Goal: Task Accomplishment & Management: Manage account settings

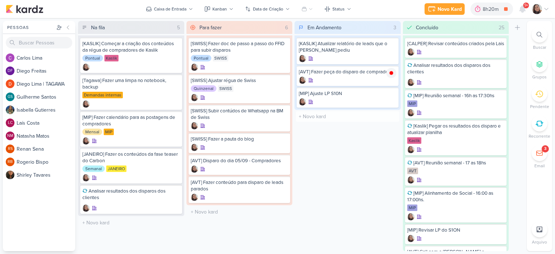
click at [343, 113] on input "text" at bounding box center [347, 116] width 103 height 10
type input "[KASLIK] DISPARO DO DIA 05/09 - LEADS NOVOS E ANTIGOS"
click at [340, 159] on div "Em Andamento 4 Mover Para Esquerda Mover Para Direita Deletar [KASLIK] Atualiza…" at bounding box center [347, 136] width 106 height 230
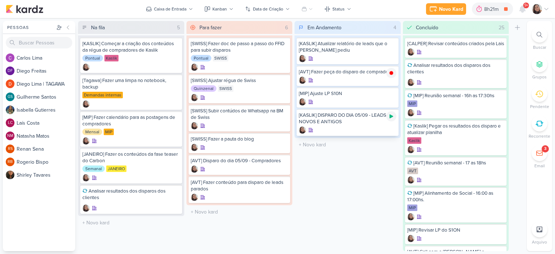
click at [391, 117] on icon at bounding box center [391, 116] width 6 height 6
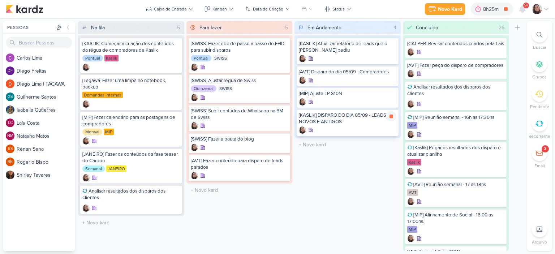
click at [346, 119] on div "[KASLIK] DISPARO DO DIA 05/09 - LEADS NOVOS E ANTIGOS" at bounding box center [348, 118] width 98 height 13
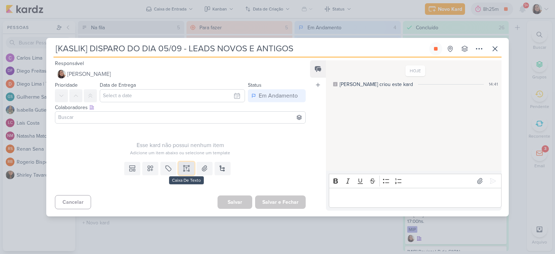
click at [183, 165] on icon at bounding box center [186, 168] width 7 height 7
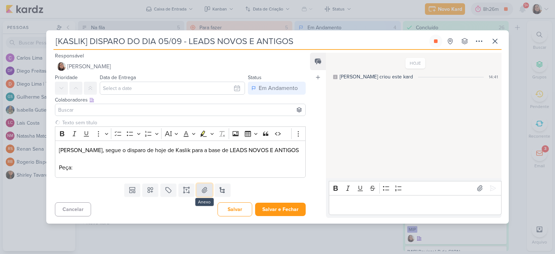
click at [205, 190] on icon at bounding box center [204, 189] width 7 height 7
click at [196, 161] on p "Editor editing area: main" at bounding box center [180, 159] width 243 height 9
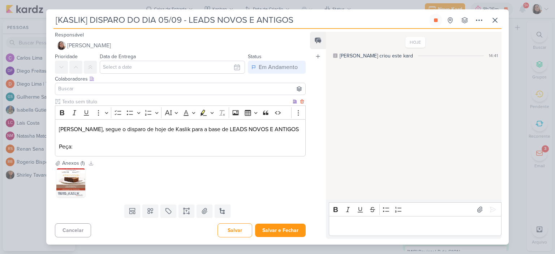
click at [197, 169] on div "116115_KASLIK _ E-MAIL MKT _ KASLIK IBIRAPUERA _ GABO BOLOS _ AULA DE YOGA _ A6…" at bounding box center [180, 183] width 251 height 32
click at [219, 142] on p "Editor editing area: main" at bounding box center [180, 138] width 243 height 9
click at [219, 143] on p "Peça:" at bounding box center [180, 146] width 243 height 9
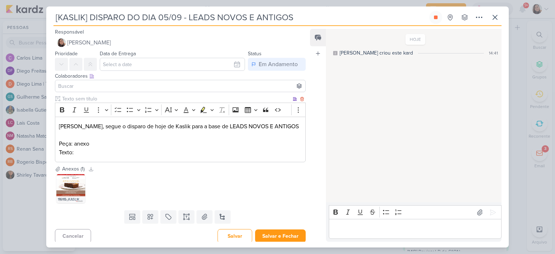
click at [172, 147] on p "Peça: anexo" at bounding box center [180, 143] width 243 height 9
click at [173, 151] on p "Texto:" at bounding box center [180, 152] width 243 height 9
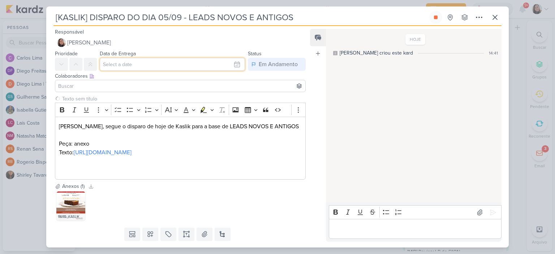
click at [228, 64] on input "text" at bounding box center [172, 64] width 145 height 13
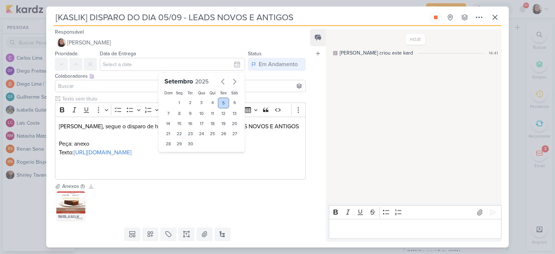
click at [219, 103] on div "5" at bounding box center [223, 103] width 11 height 11
type input "5 de setembro de 2025 às 23:59"
click at [86, 84] on input at bounding box center [180, 86] width 247 height 9
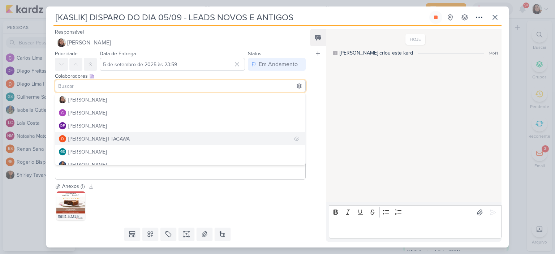
click at [82, 137] on div "Diego Lima | TAGAWA" at bounding box center [98, 139] width 61 height 8
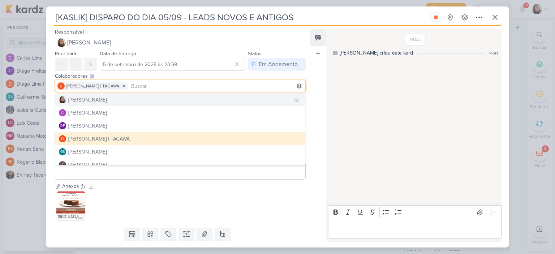
click at [87, 95] on button "[PERSON_NAME]" at bounding box center [180, 99] width 250 height 13
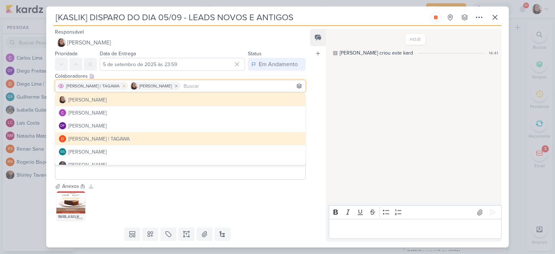
click at [121, 86] on icon at bounding box center [123, 85] width 5 height 5
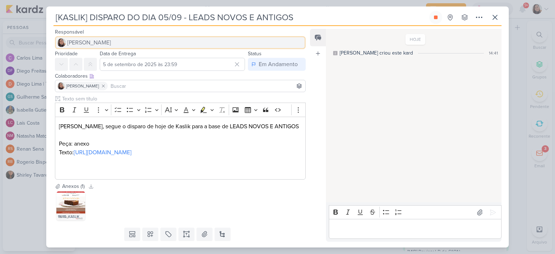
click at [111, 42] on button "[PERSON_NAME]" at bounding box center [180, 42] width 251 height 13
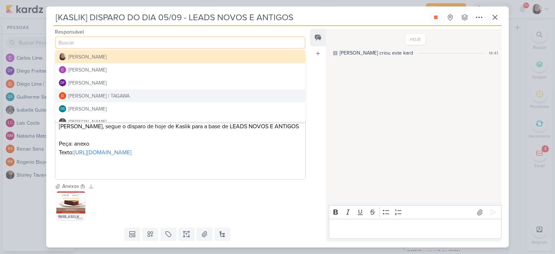
click at [101, 96] on div "Diego Lima | TAGAWA" at bounding box center [98, 96] width 61 height 8
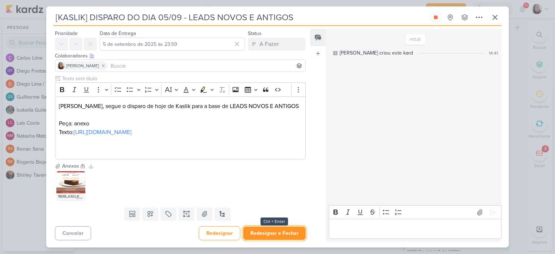
click at [261, 233] on button "Redesignar e Fechar" at bounding box center [274, 232] width 62 height 13
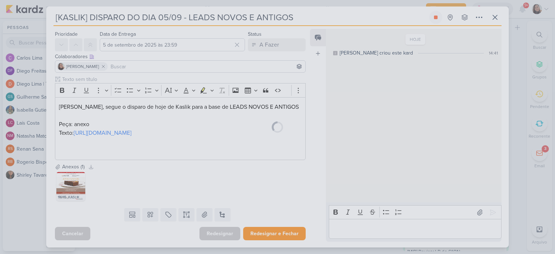
scroll to position [36, 0]
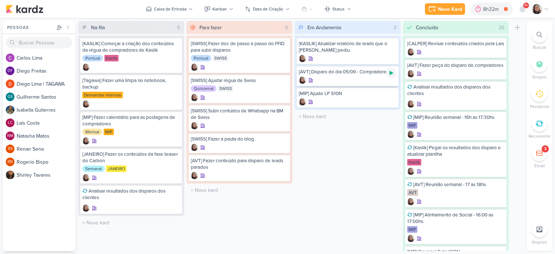
click at [393, 72] on icon at bounding box center [391, 73] width 6 height 6
click at [360, 77] on div at bounding box center [348, 80] width 98 height 7
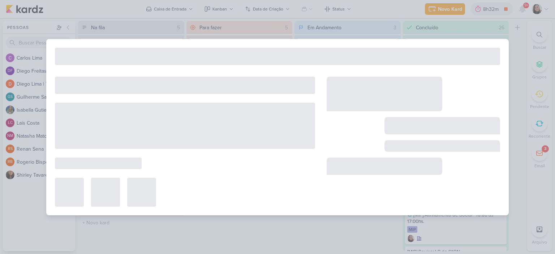
type input "[AVT] Disparo do dia 05/09 - Compradores"
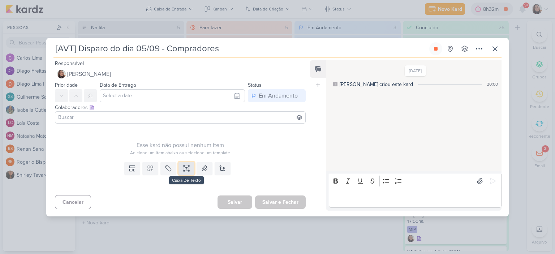
click at [188, 166] on icon at bounding box center [188, 165] width 1 height 1
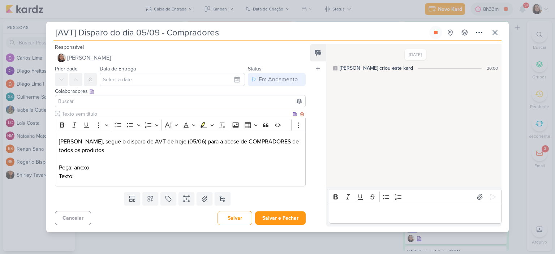
click at [139, 180] on p "Texto:" at bounding box center [180, 176] width 243 height 9
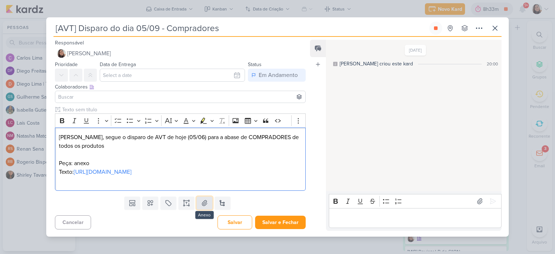
click at [207, 208] on button at bounding box center [204, 202] width 16 height 13
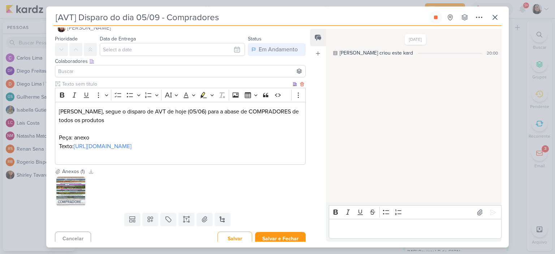
scroll to position [29, 0]
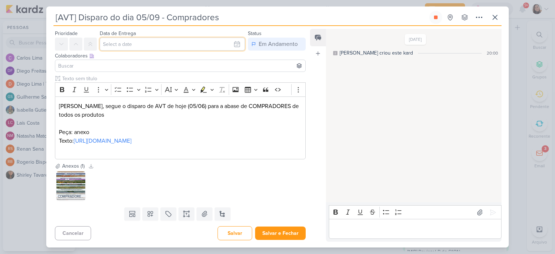
click at [233, 38] on input "text" at bounding box center [172, 44] width 145 height 13
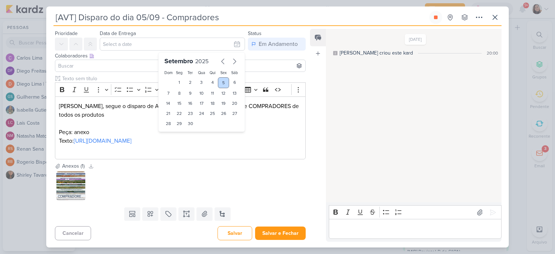
click at [218, 77] on div "5" at bounding box center [223, 82] width 11 height 11
type input "5 de setembro de 2025 às 23:59"
click at [270, 119] on p "Editor editing area: main" at bounding box center [180, 123] width 243 height 9
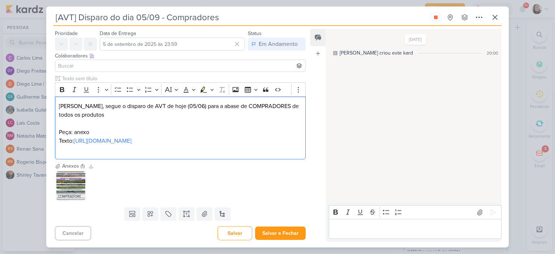
click at [87, 61] on input at bounding box center [180, 65] width 247 height 9
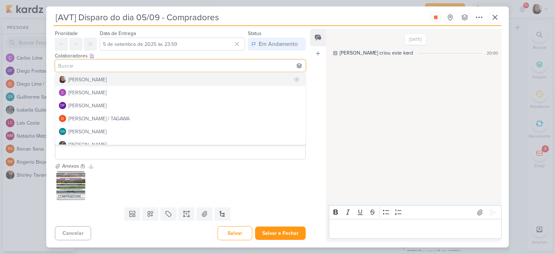
click at [87, 76] on div "[PERSON_NAME]" at bounding box center [87, 80] width 38 height 8
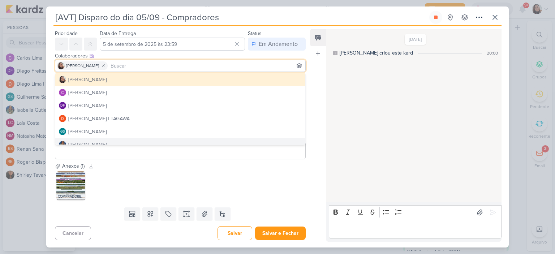
scroll to position [0, 0]
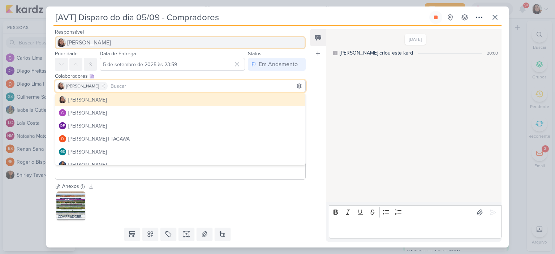
click at [102, 39] on span "[PERSON_NAME]" at bounding box center [89, 42] width 44 height 9
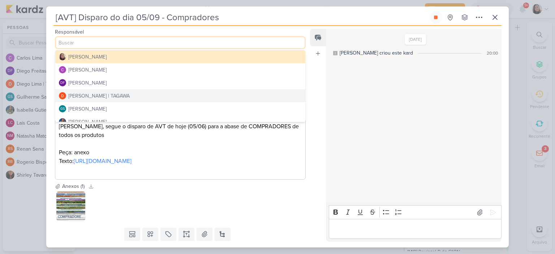
click at [88, 93] on div "Diego Lima | TAGAWA" at bounding box center [98, 96] width 61 height 8
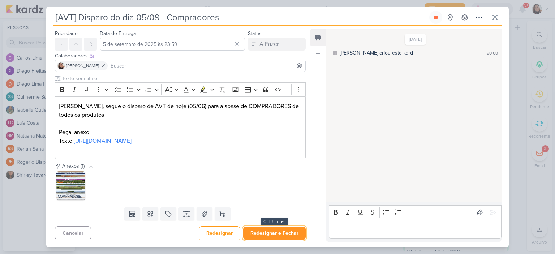
click at [260, 232] on button "Redesignar e Fechar" at bounding box center [274, 232] width 62 height 13
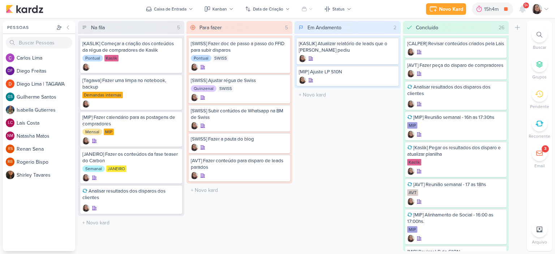
click at [543, 7] on icon at bounding box center [546, 9] width 6 height 6
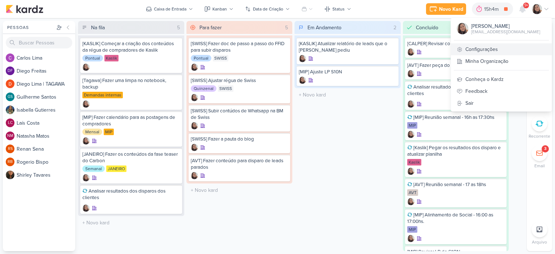
click at [481, 51] on link "Configurações" at bounding box center [501, 49] width 101 height 12
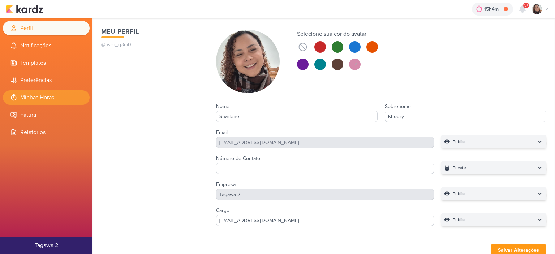
click at [47, 92] on li "Minhas Horas" at bounding box center [46, 97] width 87 height 14
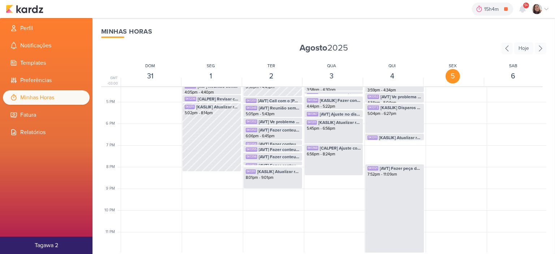
scroll to position [354, 0]
click at [393, 208] on div "SK1321 [AVT] Fazer peça do disparo de compradores 7:52pm - 11:09am" at bounding box center [394, 207] width 59 height 89
select select "pm"
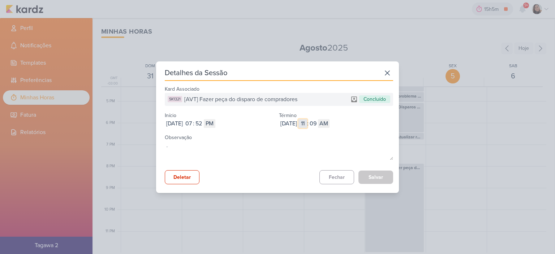
click at [307, 124] on input "11" at bounding box center [302, 123] width 9 height 9
click at [386, 70] on icon at bounding box center [387, 73] width 12 height 12
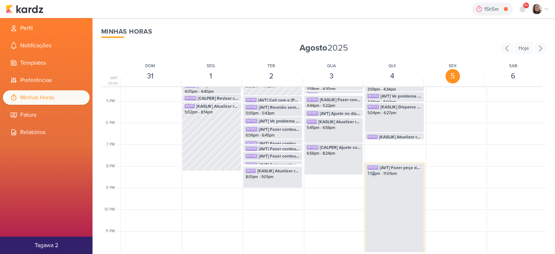
drag, startPoint x: 390, startPoint y: 191, endPoint x: 372, endPoint y: 208, distance: 24.8
click at [372, 208] on div "SK1321 [AVT] Fazer peça do disparo de compradores 7:52pm - 11:09am" at bounding box center [394, 207] width 59 height 89
select select "pm"
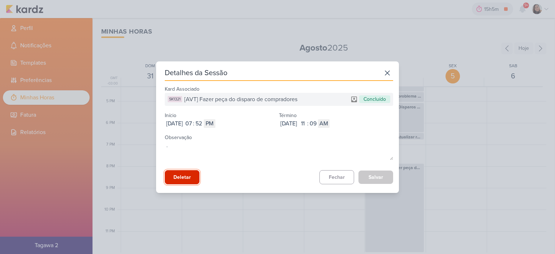
click at [181, 177] on button "Deletar" at bounding box center [182, 177] width 35 height 14
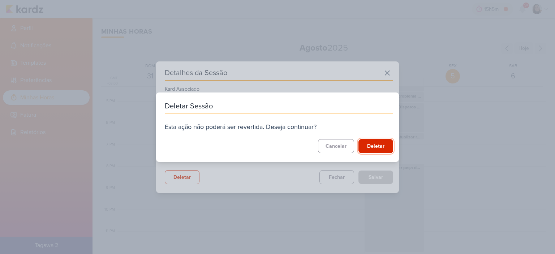
click at [374, 143] on button "Deletar" at bounding box center [375, 146] width 35 height 14
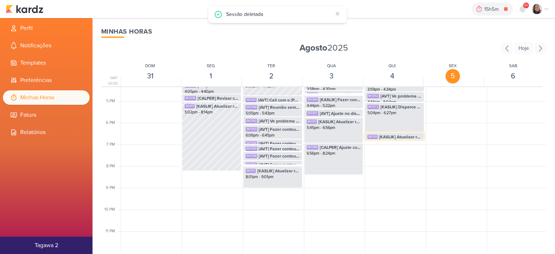
click at [397, 137] on span "[KASLIK] Atualizar relatório de leads que o [PERSON_NAME] pediu" at bounding box center [400, 137] width 43 height 7
select select "pm"
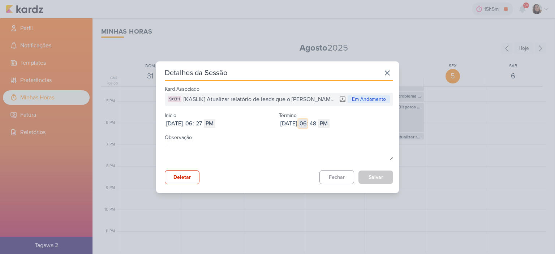
click at [307, 123] on input "06" at bounding box center [302, 123] width 9 height 9
click at [307, 124] on input "06" at bounding box center [302, 123] width 9 height 9
type input "07"
click at [317, 126] on input "48" at bounding box center [312, 123] width 9 height 9
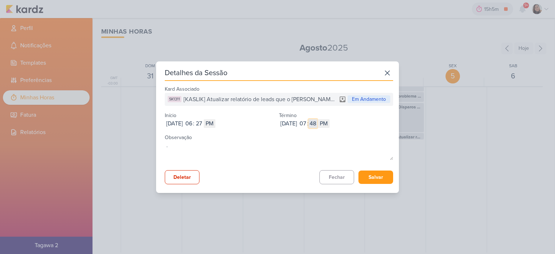
click at [317, 126] on input "48" at bounding box center [312, 123] width 9 height 9
type input "51"
click at [374, 177] on button "Salvar" at bounding box center [375, 176] width 35 height 13
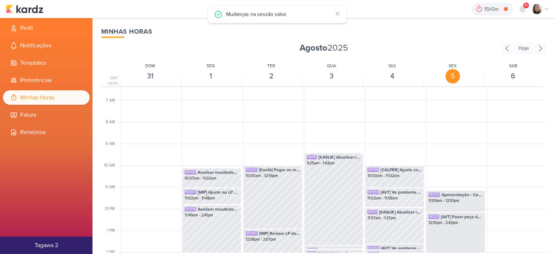
scroll to position [138, 0]
click at [26, 10] on img at bounding box center [25, 9] width 38 height 9
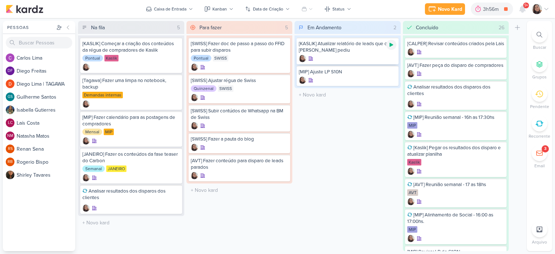
click at [390, 44] on icon at bounding box center [391, 45] width 4 height 4
